Goal: Task Accomplishment & Management: Complete application form

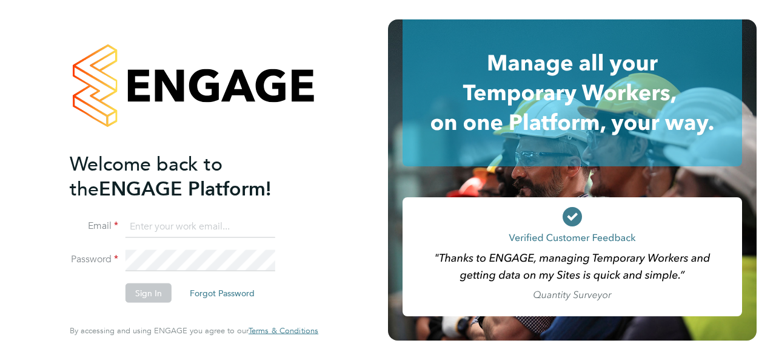
click at [176, 226] on input at bounding box center [201, 226] width 150 height 22
type input "davidsmith@itsconstruction.co.uk"
click at [141, 286] on button "Sign In" at bounding box center [149, 292] width 46 height 19
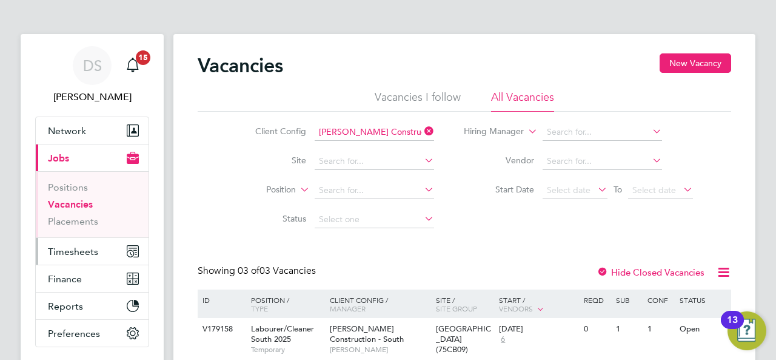
click at [70, 256] on button "Timesheets" at bounding box center [92, 251] width 113 height 27
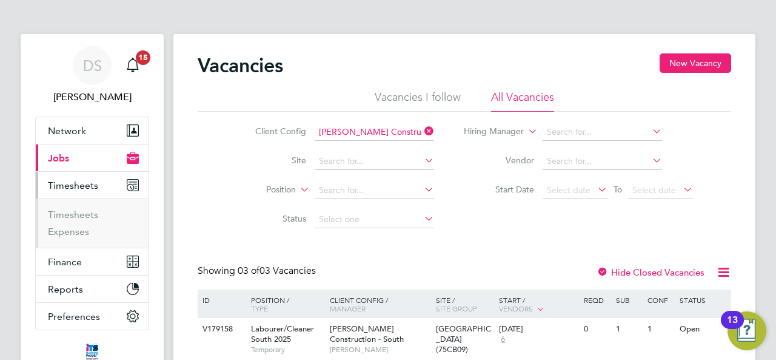
click at [68, 162] on span "Jobs" at bounding box center [58, 158] width 21 height 12
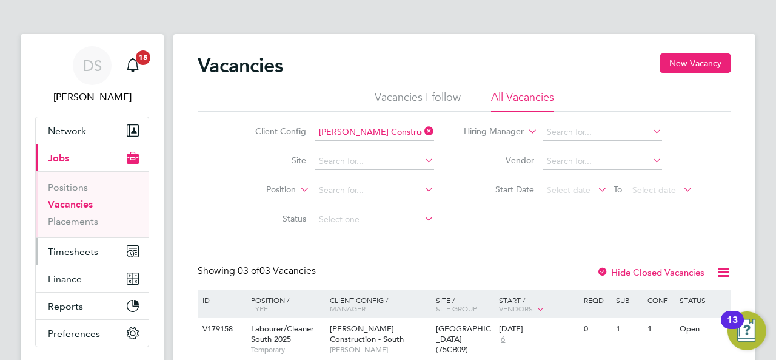
click at [74, 250] on span "Timesheets" at bounding box center [73, 252] width 50 height 12
click at [78, 250] on span "Timesheets" at bounding box center [73, 252] width 50 height 12
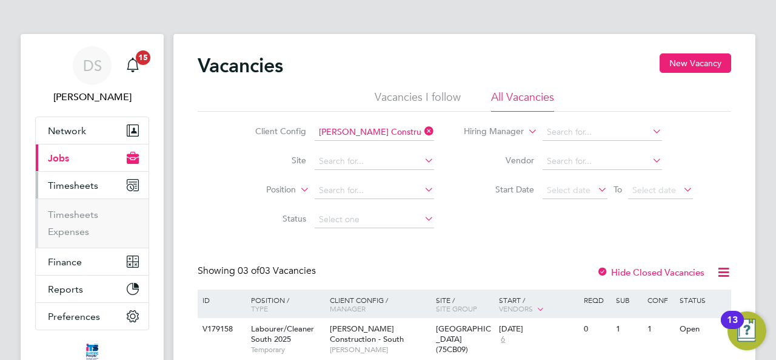
click at [85, 219] on li "Timesheets" at bounding box center [93, 217] width 91 height 17
click at [85, 218] on link "Timesheets" at bounding box center [73, 215] width 50 height 12
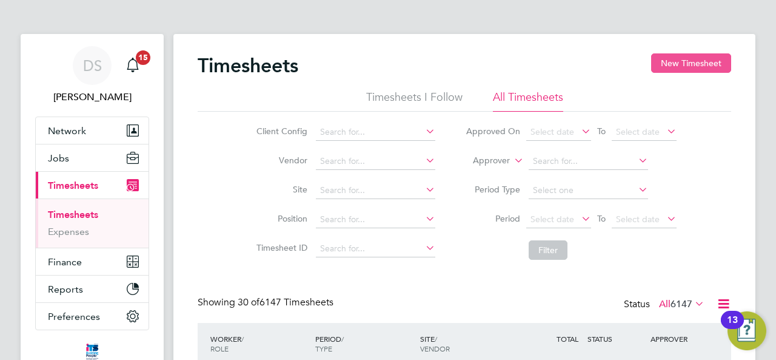
click at [688, 59] on button "New Timesheet" at bounding box center [691, 62] width 80 height 19
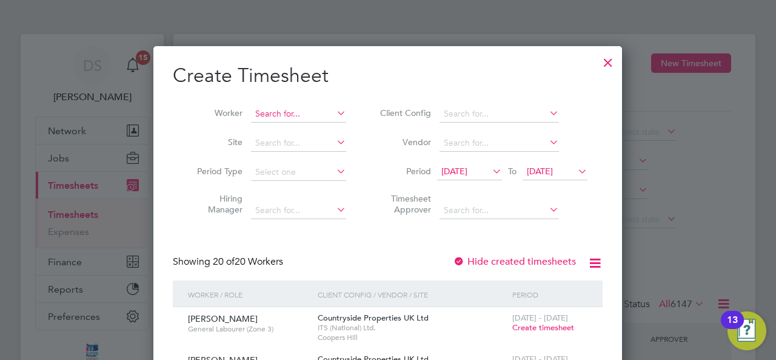
click at [281, 112] on input at bounding box center [298, 113] width 95 height 17
click at [313, 95] on div "Worker Site Period Type Hiring Manager Client Config Vendor Period [DATE] To [D…" at bounding box center [388, 159] width 430 height 132
click at [467, 169] on span "[DATE]" at bounding box center [454, 171] width 26 height 11
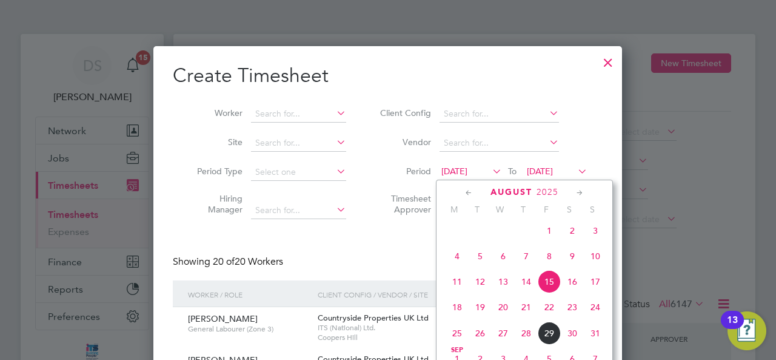
click at [451, 288] on span "11" at bounding box center [457, 281] width 23 height 23
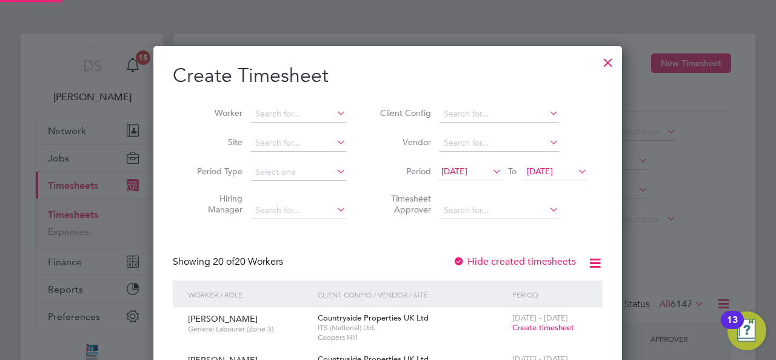
click at [553, 173] on span "[DATE]" at bounding box center [540, 171] width 26 height 11
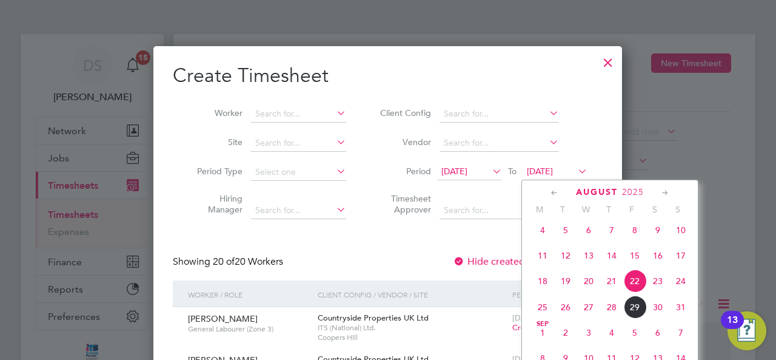
click at [679, 289] on span "24" at bounding box center [680, 280] width 23 height 23
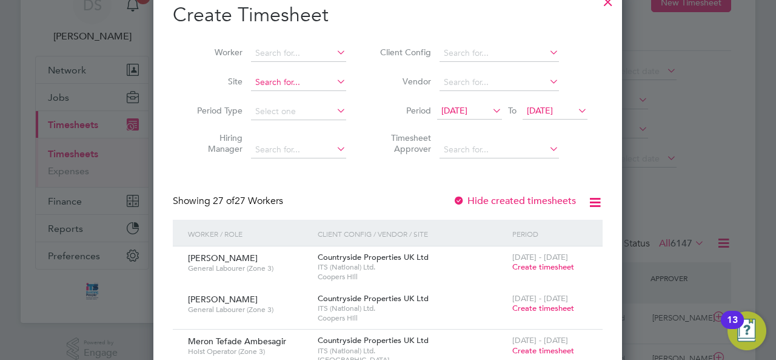
click at [283, 82] on input at bounding box center [298, 82] width 95 height 17
type input "m"
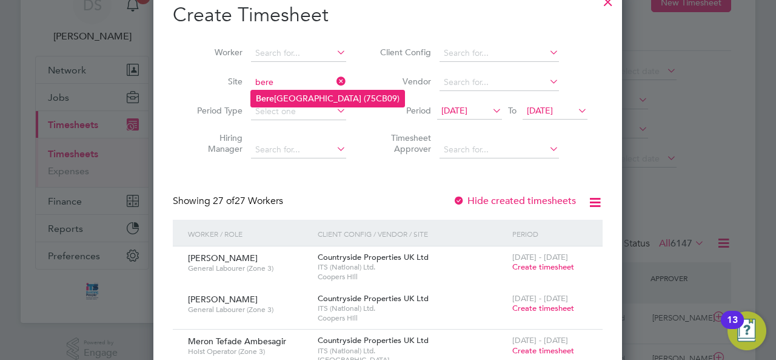
click at [340, 104] on li "[GEOGRAPHIC_DATA] (75CB09)" at bounding box center [327, 98] width 153 height 16
type input "[GEOGRAPHIC_DATA] (75CB09)"
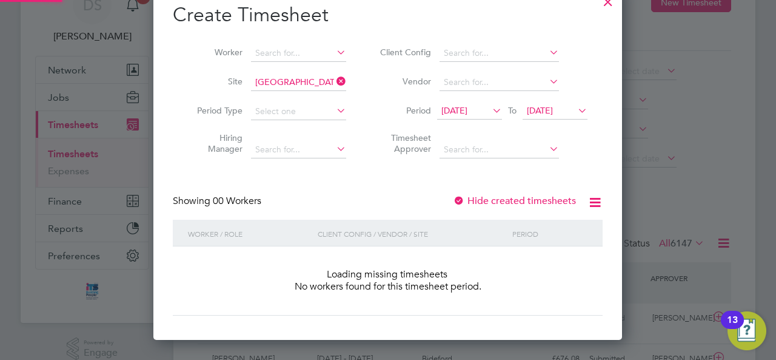
scroll to position [341, 469]
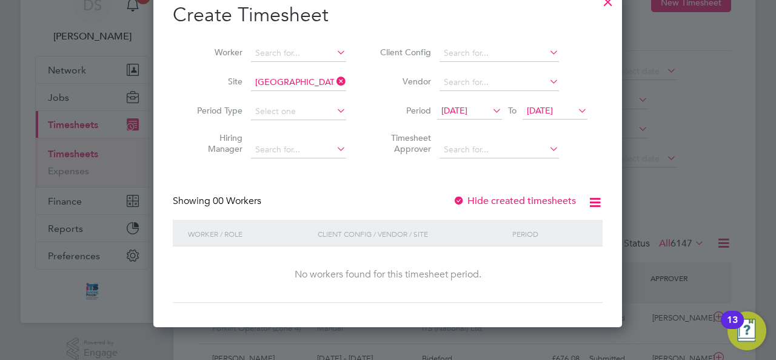
click at [543, 106] on span "[DATE]" at bounding box center [540, 110] width 26 height 11
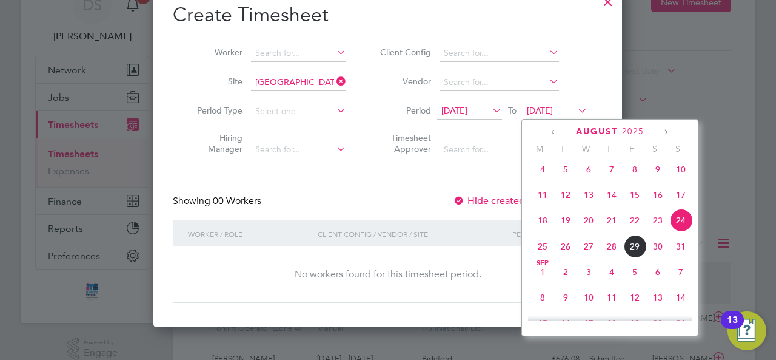
click at [679, 250] on span "31" at bounding box center [680, 246] width 23 height 23
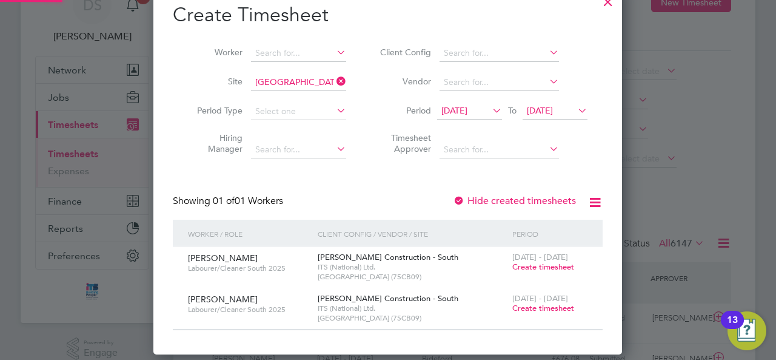
scroll to position [367, 469]
click at [551, 265] on span "Create timesheet" at bounding box center [543, 266] width 62 height 10
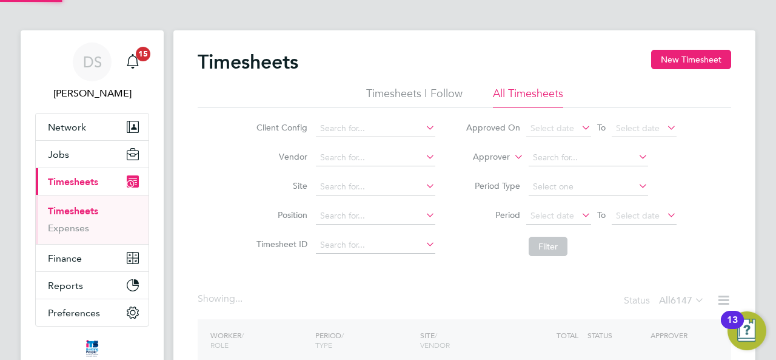
scroll to position [0, 0]
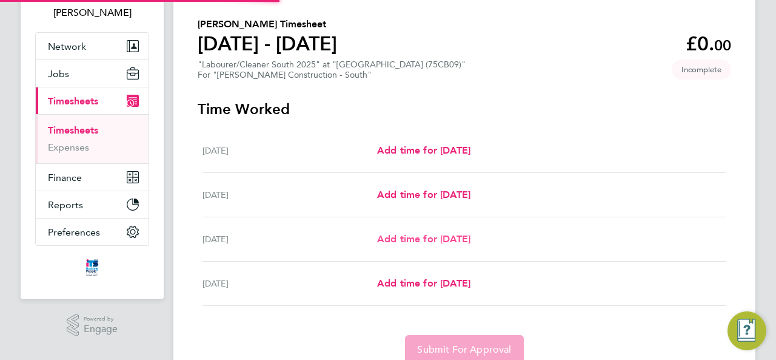
scroll to position [121, 0]
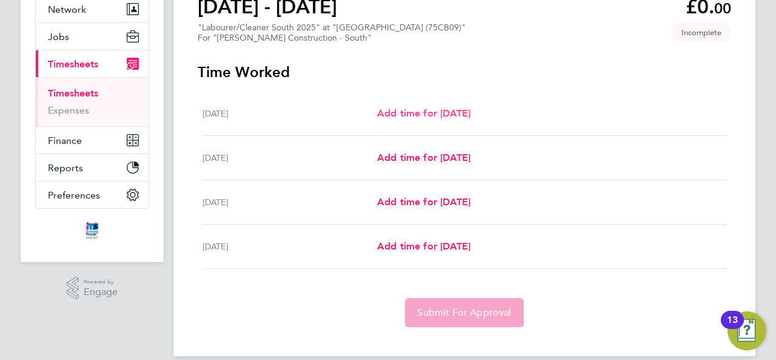
click at [420, 115] on span "Add time for [DATE]" at bounding box center [423, 113] width 93 height 12
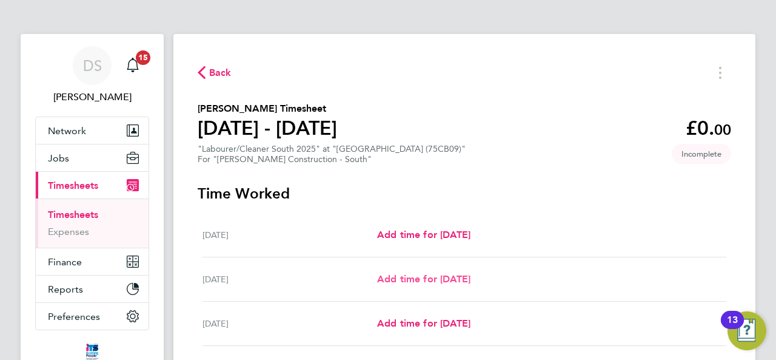
select select "30"
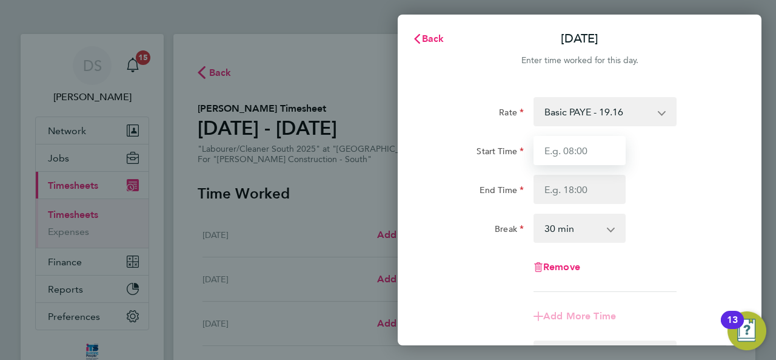
click at [586, 156] on input "Start Time" at bounding box center [580, 150] width 92 height 29
type input "07:30"
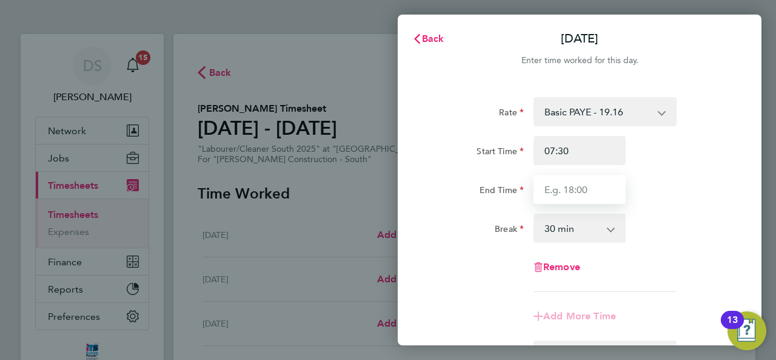
click at [577, 189] on input "End Time" at bounding box center [580, 189] width 92 height 29
type input "17:00"
click at [714, 236] on div "Break 0 min 15 min 30 min 45 min 60 min 75 min 90 min" at bounding box center [580, 227] width 306 height 29
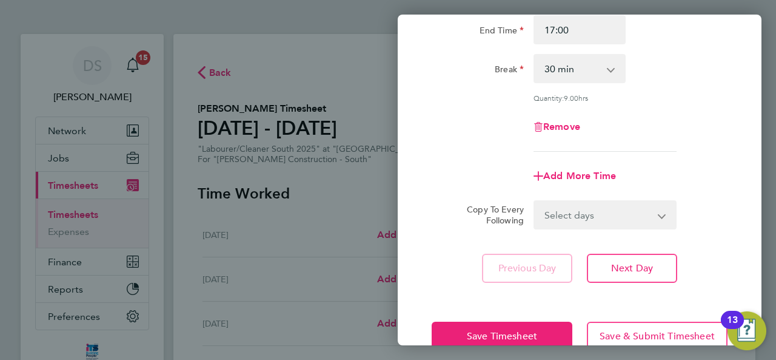
scroll to position [182, 0]
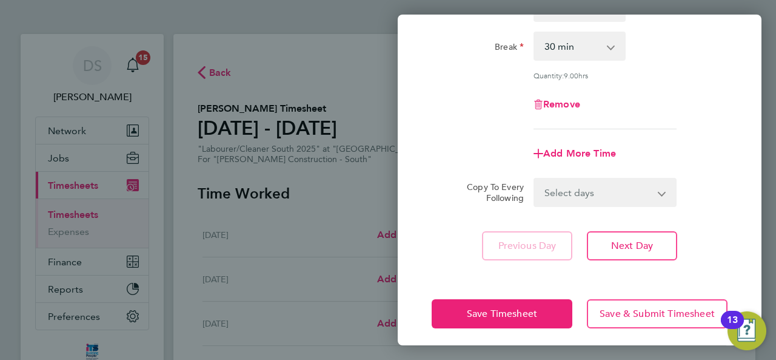
click at [591, 201] on select "Select days Day [DATE] [DATE] [DATE]" at bounding box center [598, 192] width 127 height 27
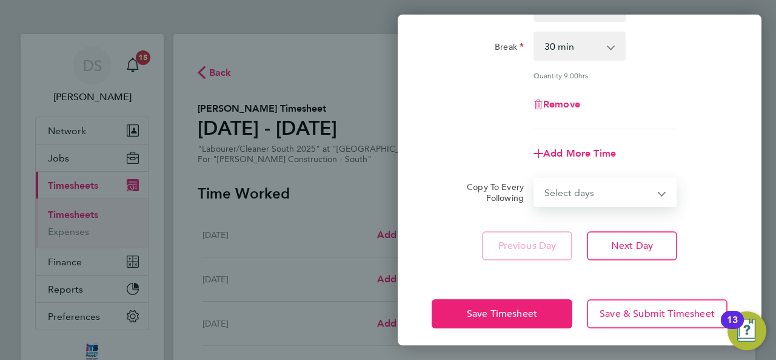
select select "WED"
click at [535, 179] on select "Select days Day [DATE] [DATE] [DATE]" at bounding box center [598, 192] width 127 height 27
select select "[DATE]"
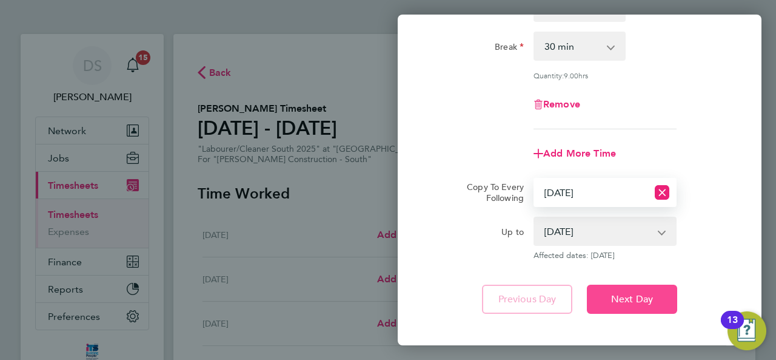
click at [621, 294] on span "Next Day" at bounding box center [632, 299] width 42 height 12
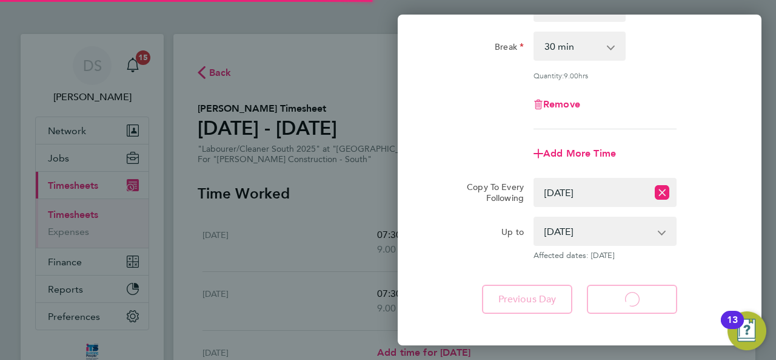
select select "30"
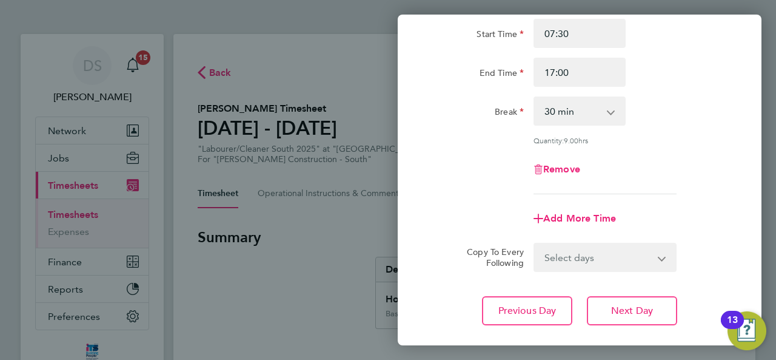
scroll to position [121, 0]
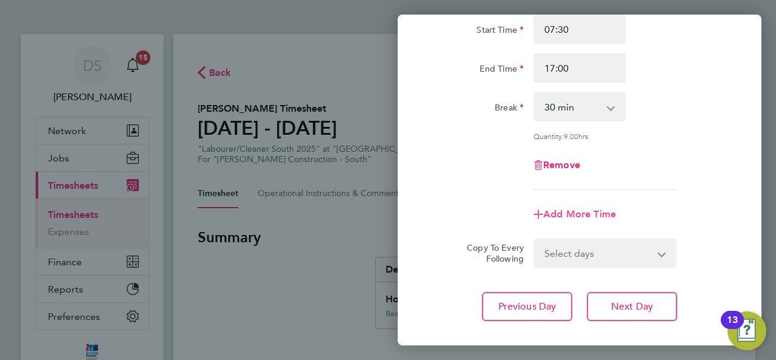
click at [591, 213] on span "Add More Time" at bounding box center [579, 214] width 73 height 12
select select "null"
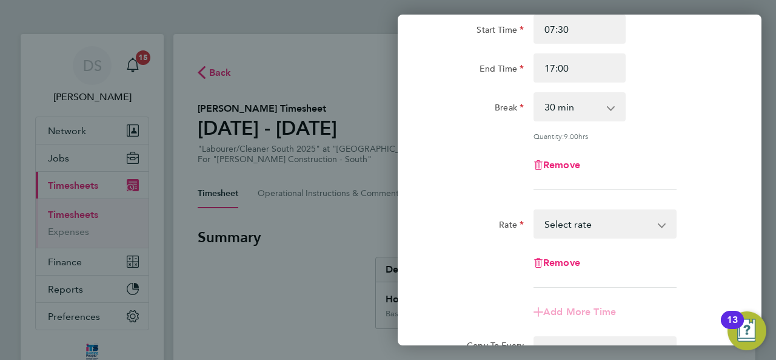
click at [583, 228] on select "Basic PAYE - 19.16 Overtime - 27.44 Select rate" at bounding box center [598, 223] width 126 height 27
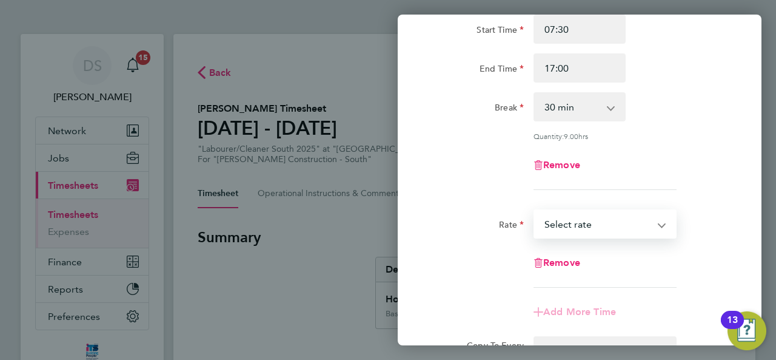
click at [672, 197] on app-timesheet-line-form-group "Rate Basic PAYE - 19.16 Overtime - 27.44 Start Time 07:30 End Time 17:00 Break …" at bounding box center [580, 88] width 296 height 224
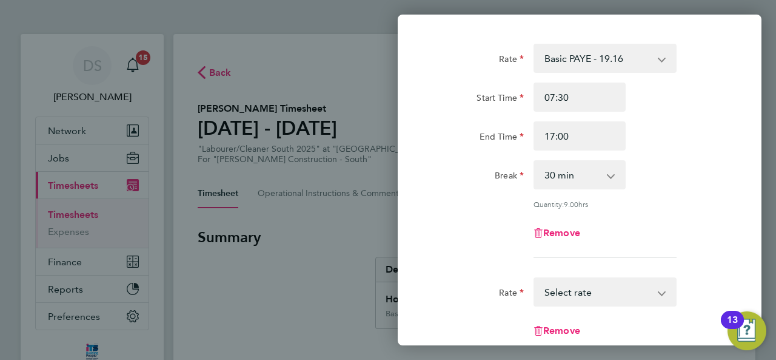
scroll to position [243, 0]
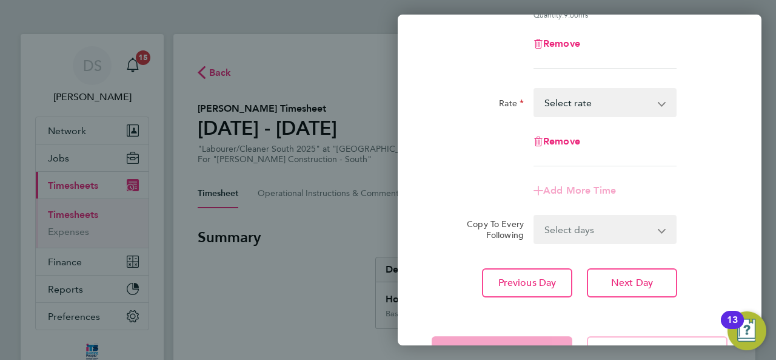
click at [709, 156] on div "Rate Basic PAYE - 19.16 Overtime - 27.44 Select rate Remove" at bounding box center [580, 127] width 296 height 78
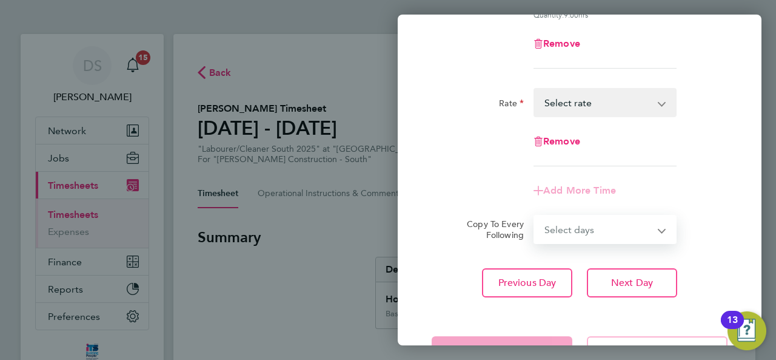
click at [597, 232] on select "Select days Day [DATE] [DATE]" at bounding box center [598, 229] width 127 height 27
select select "THU"
click at [535, 216] on select "Select days Day [DATE] [DATE]" at bounding box center [598, 229] width 127 height 27
select select "[DATE]"
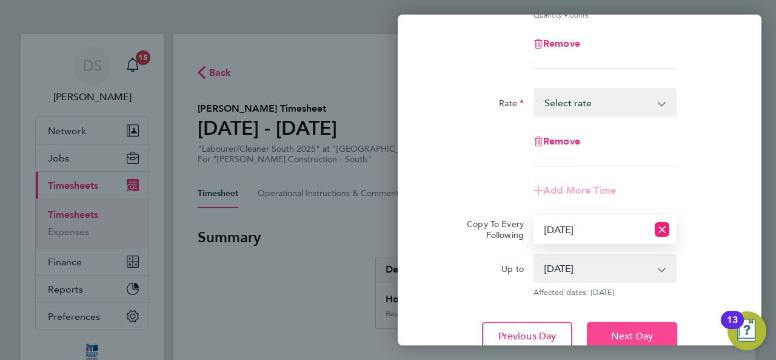
click at [623, 336] on span "Next Day" at bounding box center [632, 336] width 42 height 12
select select "30"
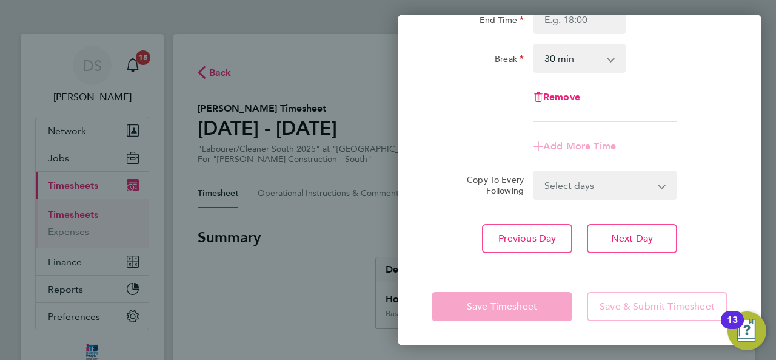
scroll to position [169, 0]
click at [594, 189] on select "Select days [DATE]" at bounding box center [598, 185] width 127 height 27
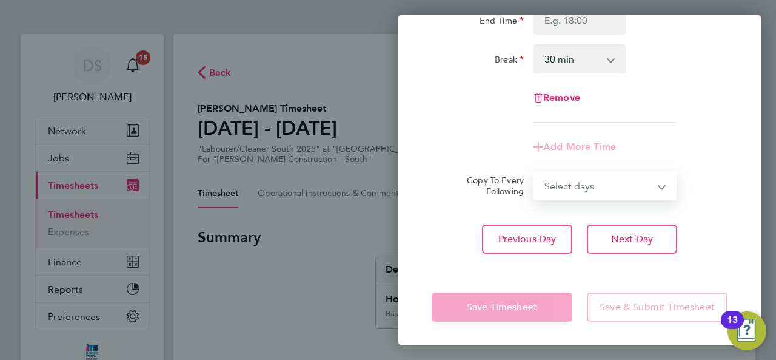
select select "FRI"
click at [535, 172] on select "Select days [DATE]" at bounding box center [598, 185] width 127 height 27
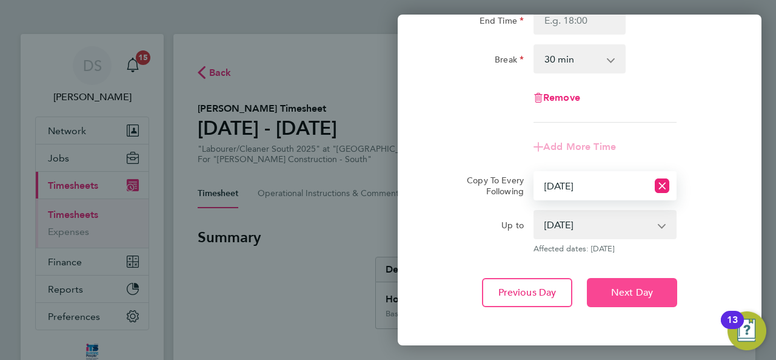
click at [634, 296] on span "Next Day" at bounding box center [632, 292] width 42 height 12
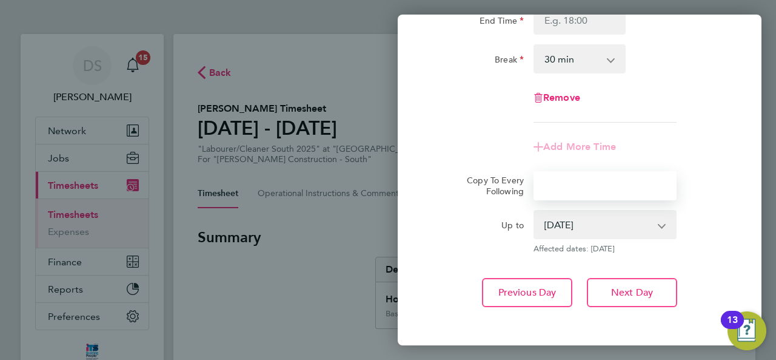
scroll to position [140, 0]
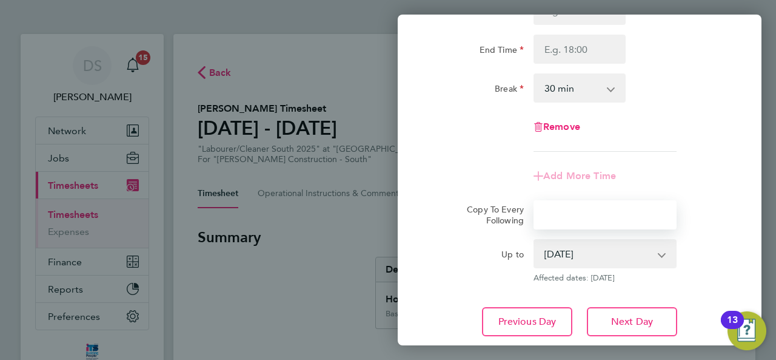
select select "30"
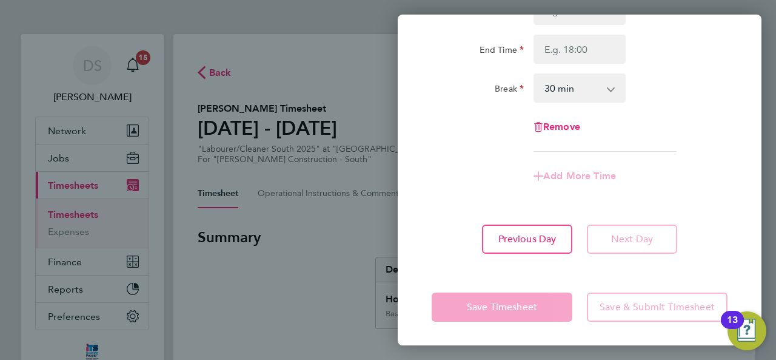
click at [640, 175] on div "Add More Time" at bounding box center [580, 175] width 306 height 29
click at [707, 166] on div "Add More Time" at bounding box center [580, 175] width 306 height 29
click at [666, 111] on div "Rate Basic PAYE - 19.16 Overtime - 27.44 Start Time End Time Break 0 min 15 min…" at bounding box center [580, 54] width 296 height 195
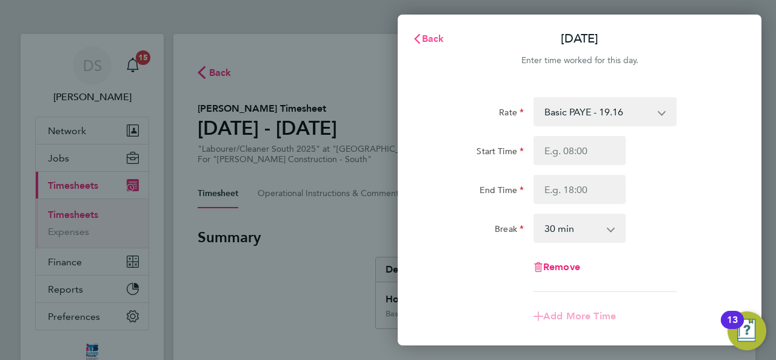
click at [432, 41] on span "Back" at bounding box center [433, 39] width 22 height 12
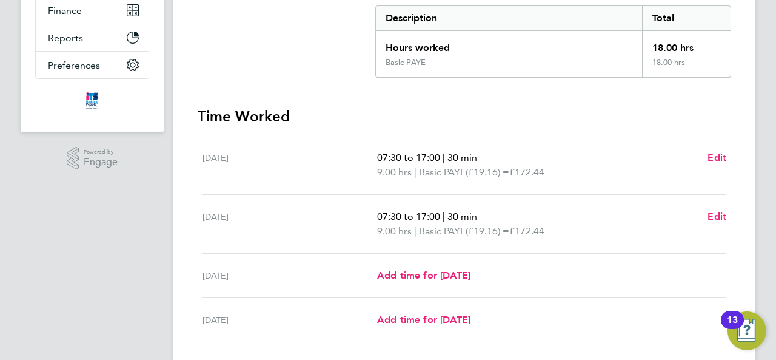
scroll to position [338, 0]
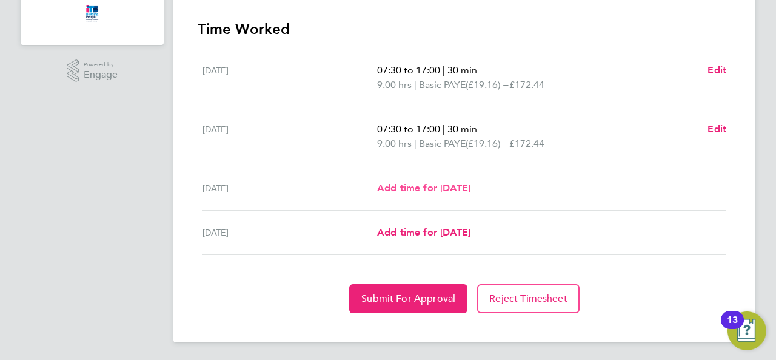
click at [467, 183] on span "Add time for [DATE]" at bounding box center [423, 188] width 93 height 12
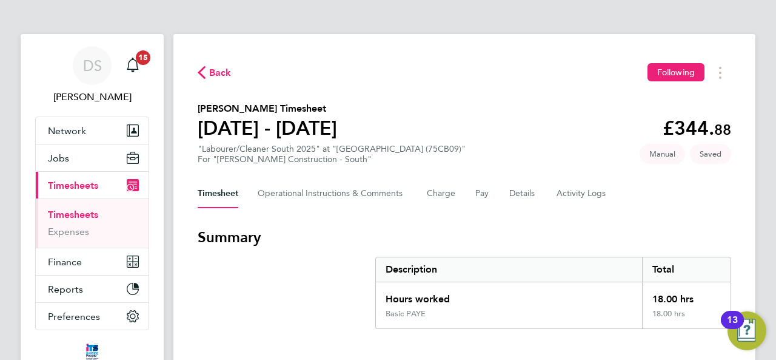
select select "30"
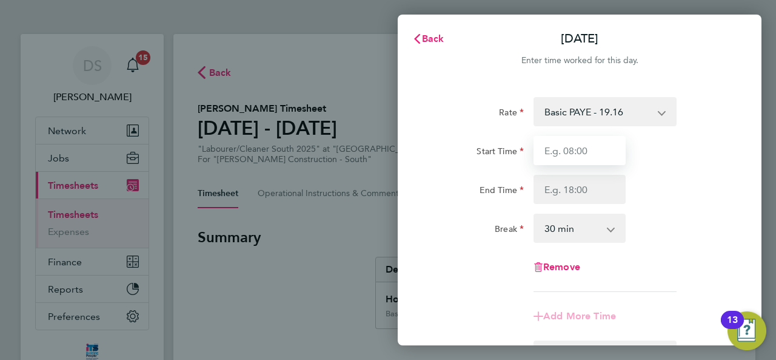
click at [570, 146] on input "Start Time" at bounding box center [580, 150] width 92 height 29
type input "07:30"
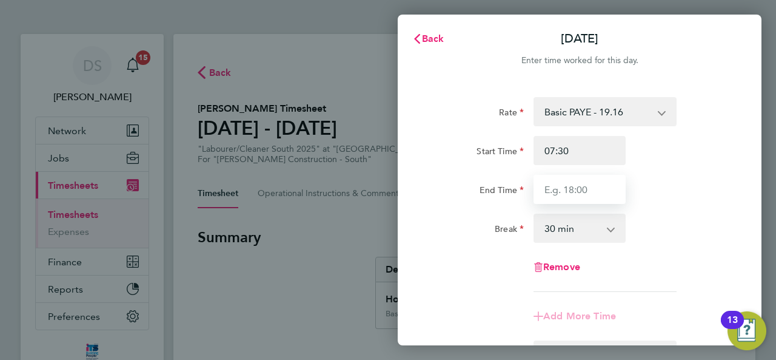
click at [586, 186] on input "End Time" at bounding box center [580, 189] width 92 height 29
type input "17:00"
click at [652, 254] on div "Rate Basic PAYE - 19.16 Overtime - 27.44 Start Time 07:30 End Time 17:00 Break …" at bounding box center [580, 194] width 296 height 195
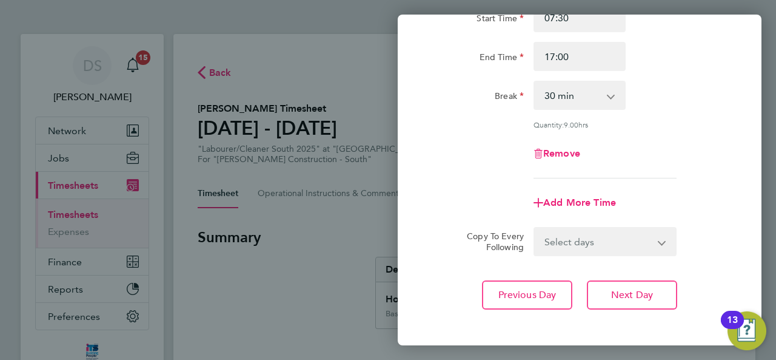
scroll to position [188, 0]
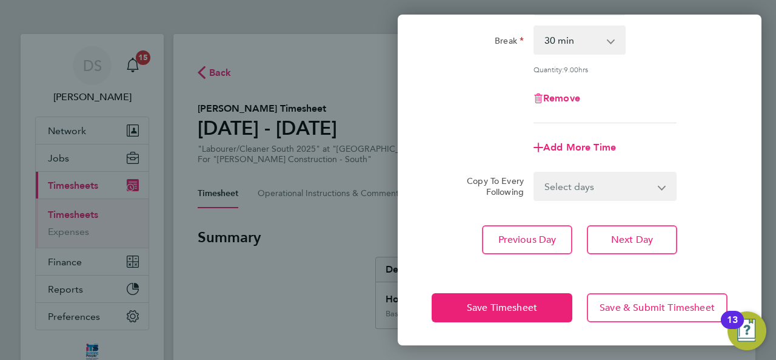
click at [568, 182] on select "Select days [DATE]" at bounding box center [598, 186] width 127 height 27
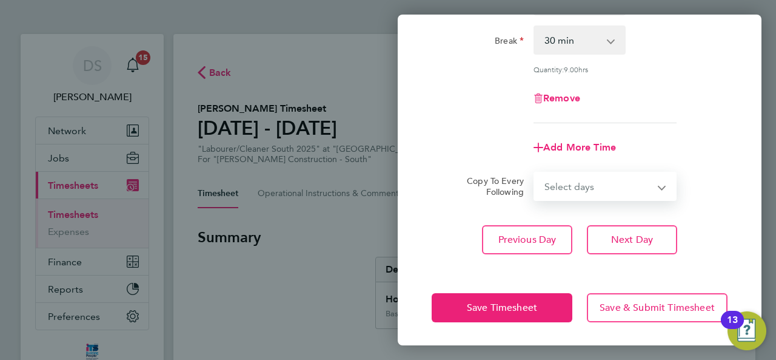
select select "FRI"
click at [535, 173] on select "Select days [DATE]" at bounding box center [598, 186] width 127 height 27
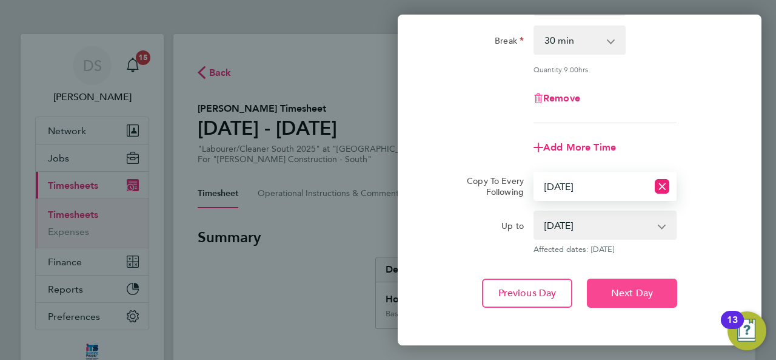
click at [639, 290] on span "Next Day" at bounding box center [632, 293] width 42 height 12
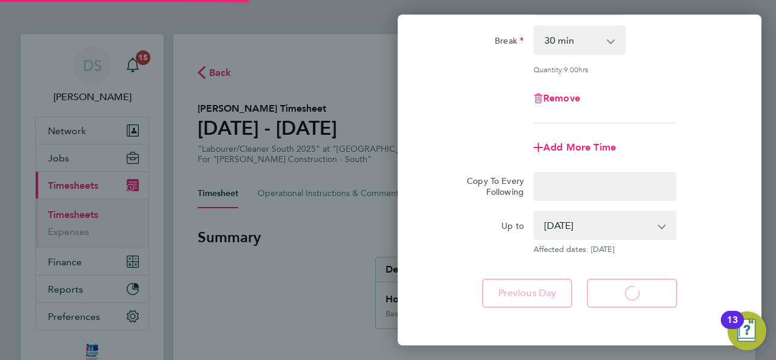
scroll to position [159, 0]
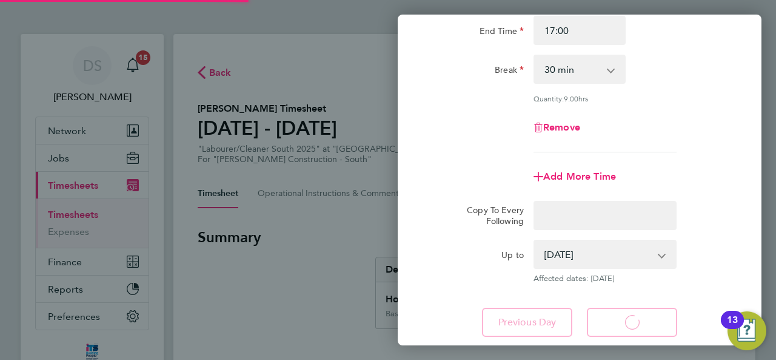
select select "30"
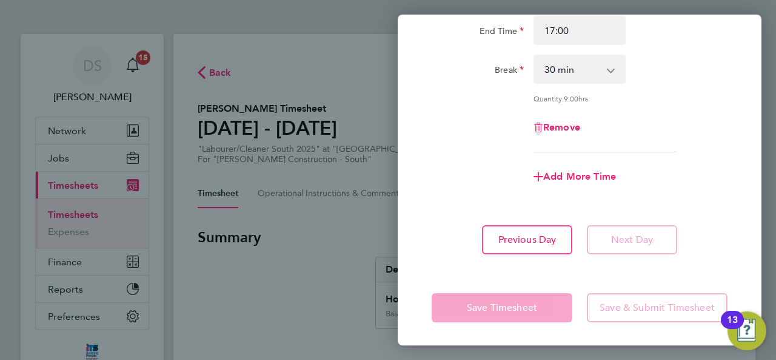
click at [361, 61] on div "Back [DATE] Enter time worked for this day. Rate Basic PAYE - 19.16 Overtime - …" at bounding box center [388, 180] width 776 height 360
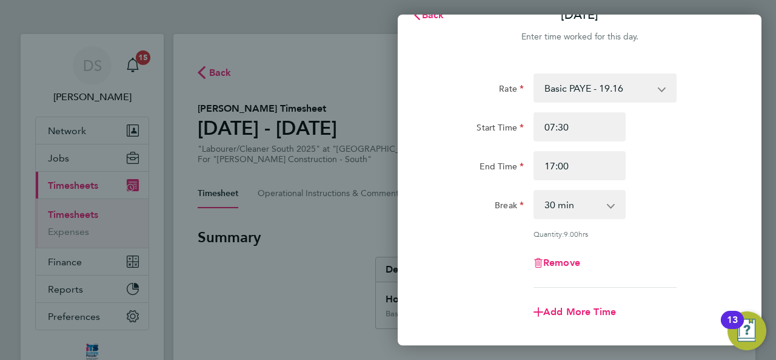
scroll to position [0, 0]
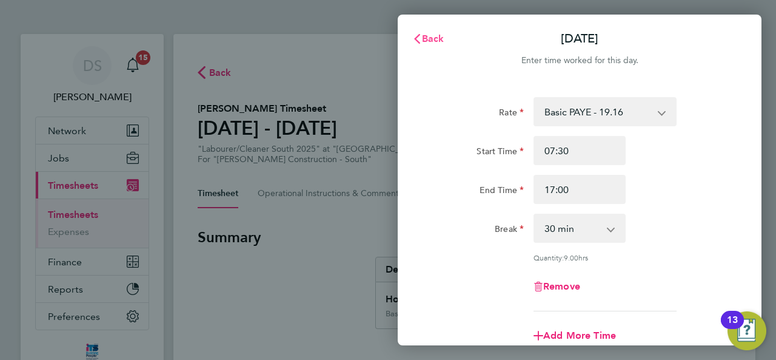
click at [441, 38] on span "Back" at bounding box center [433, 39] width 22 height 12
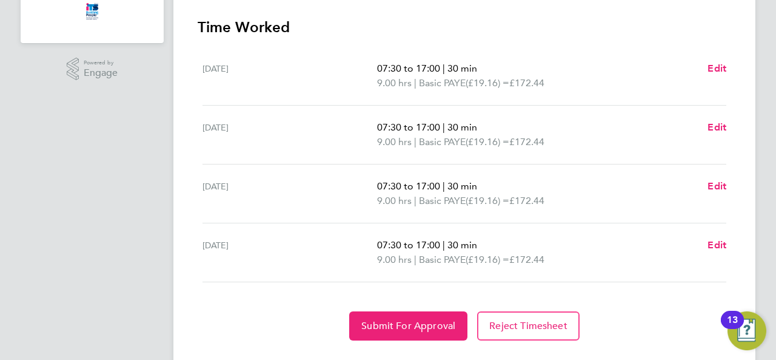
scroll to position [367, 0]
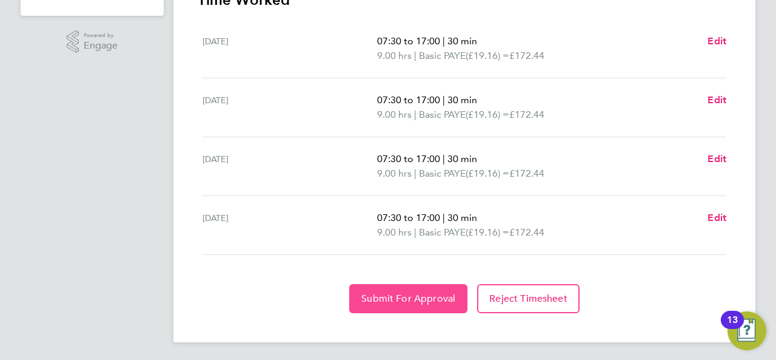
click at [426, 295] on span "Submit For Approval" at bounding box center [408, 298] width 94 height 12
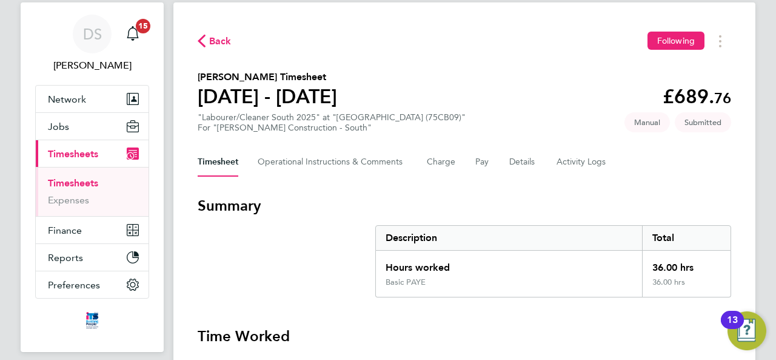
scroll to position [0, 0]
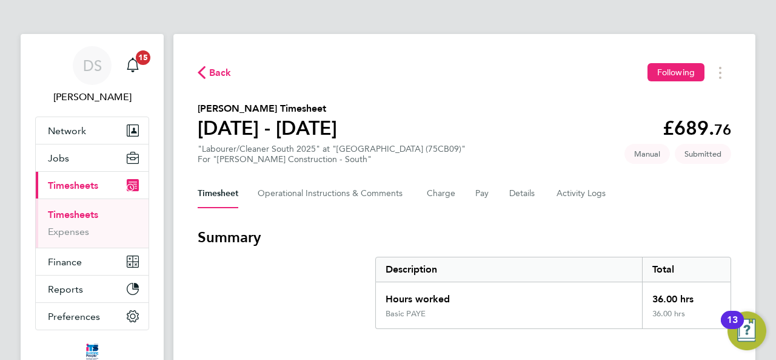
click at [217, 75] on span "Back" at bounding box center [220, 72] width 22 height 15
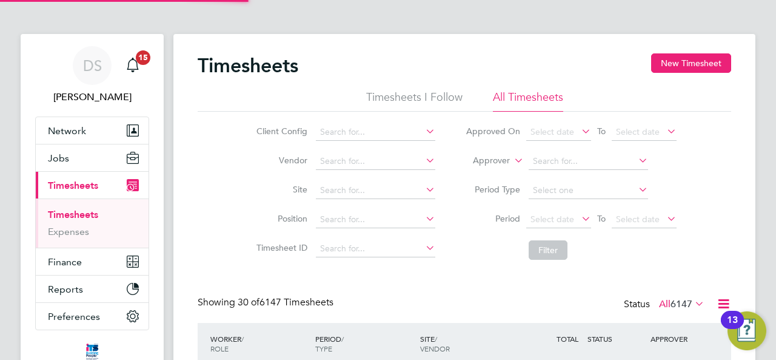
scroll to position [30, 105]
